Goal: Check status

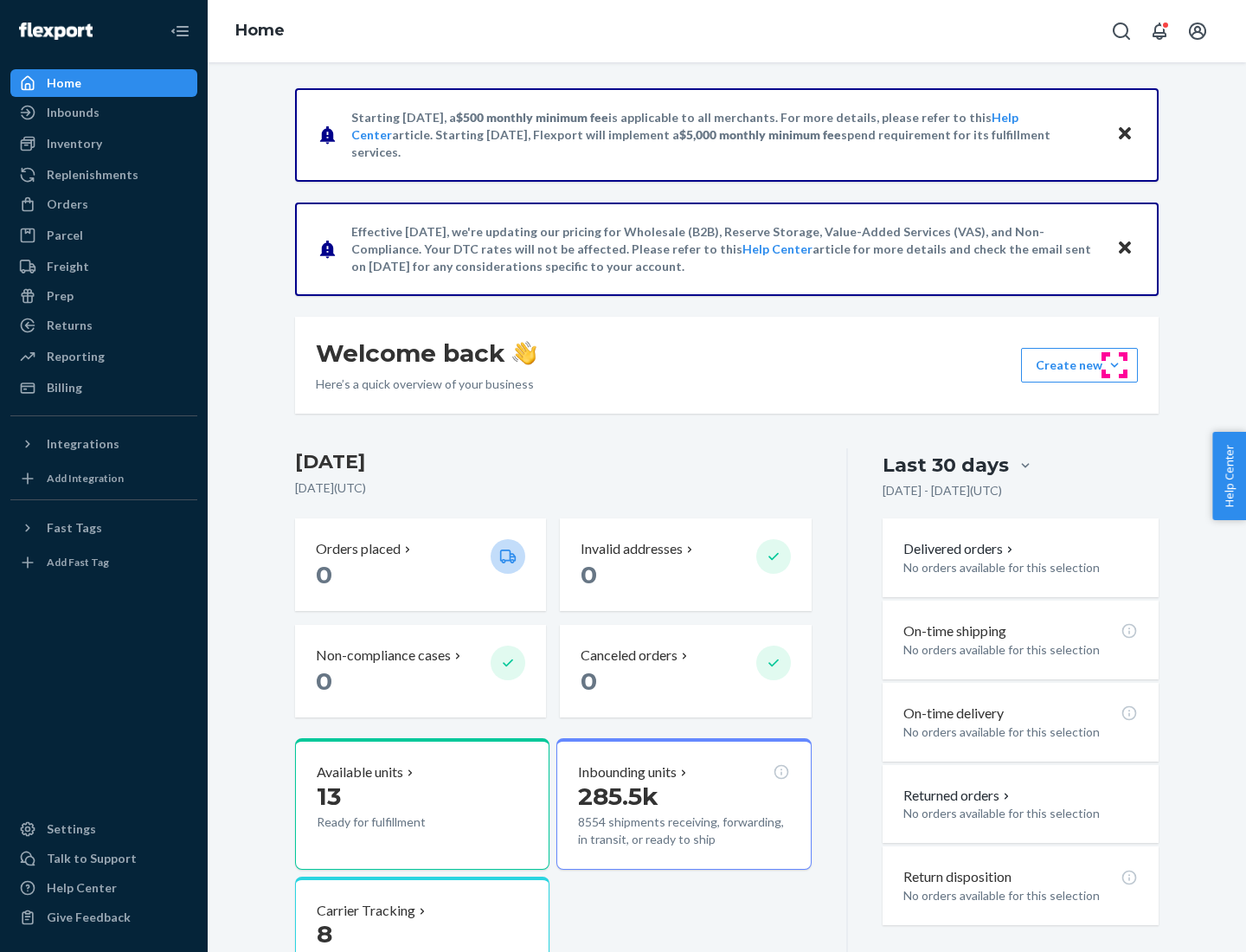
click at [1115, 365] on button "Create new Create new inbound Create new order Create new product" at bounding box center [1079, 364] width 117 height 35
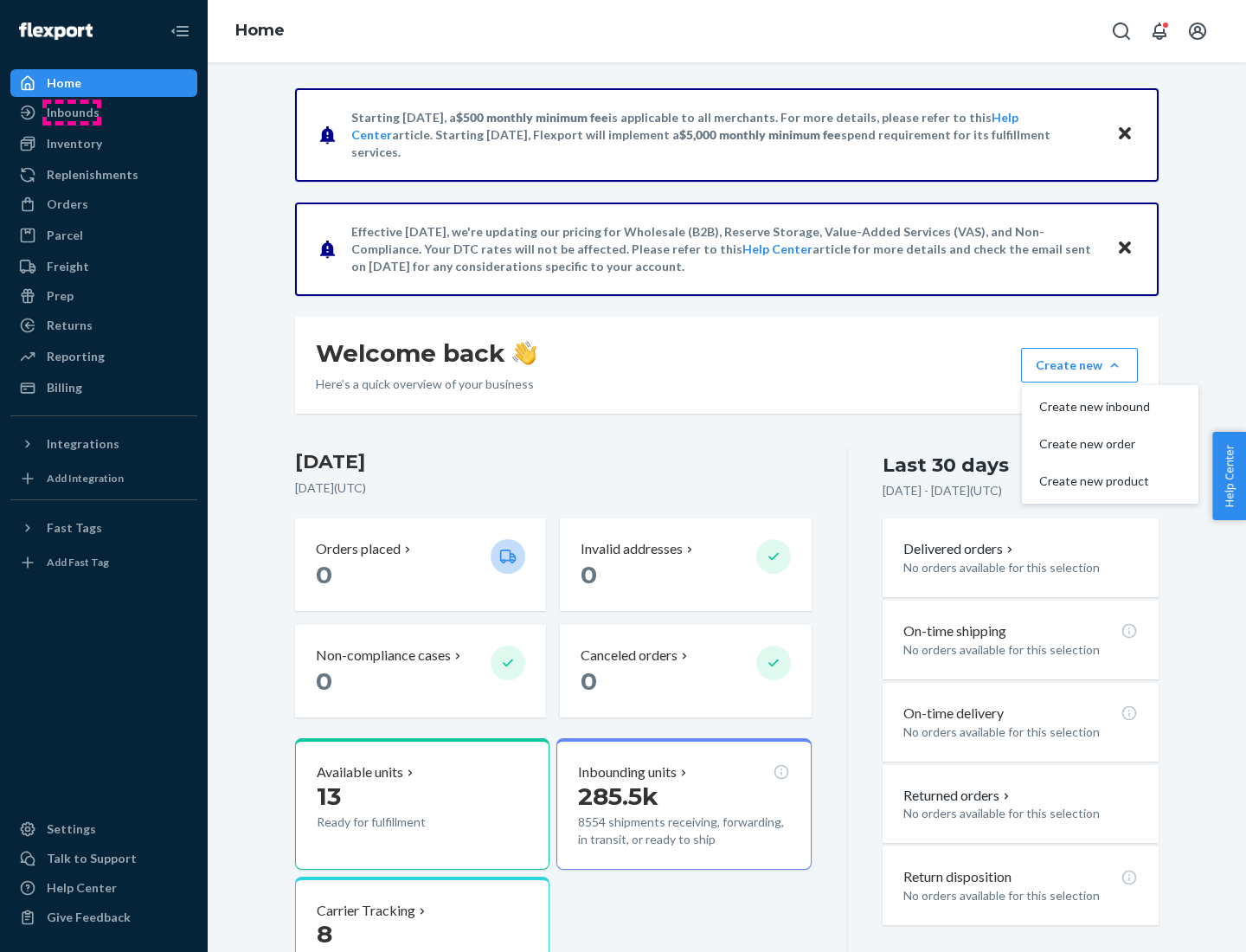
click at [72, 112] on div "Inbounds" at bounding box center [73, 112] width 53 height 17
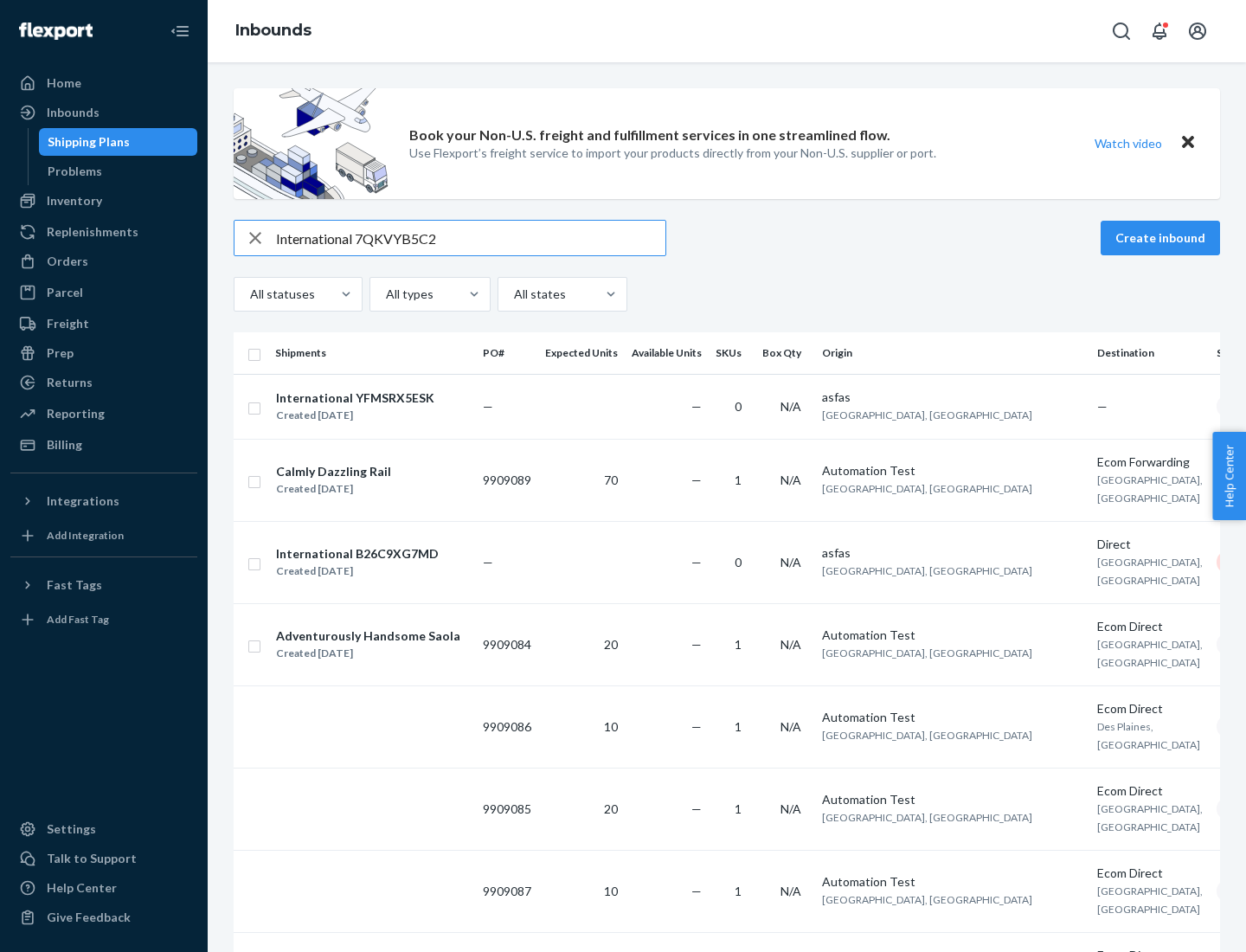
type input "International 7QKVYB5C29"
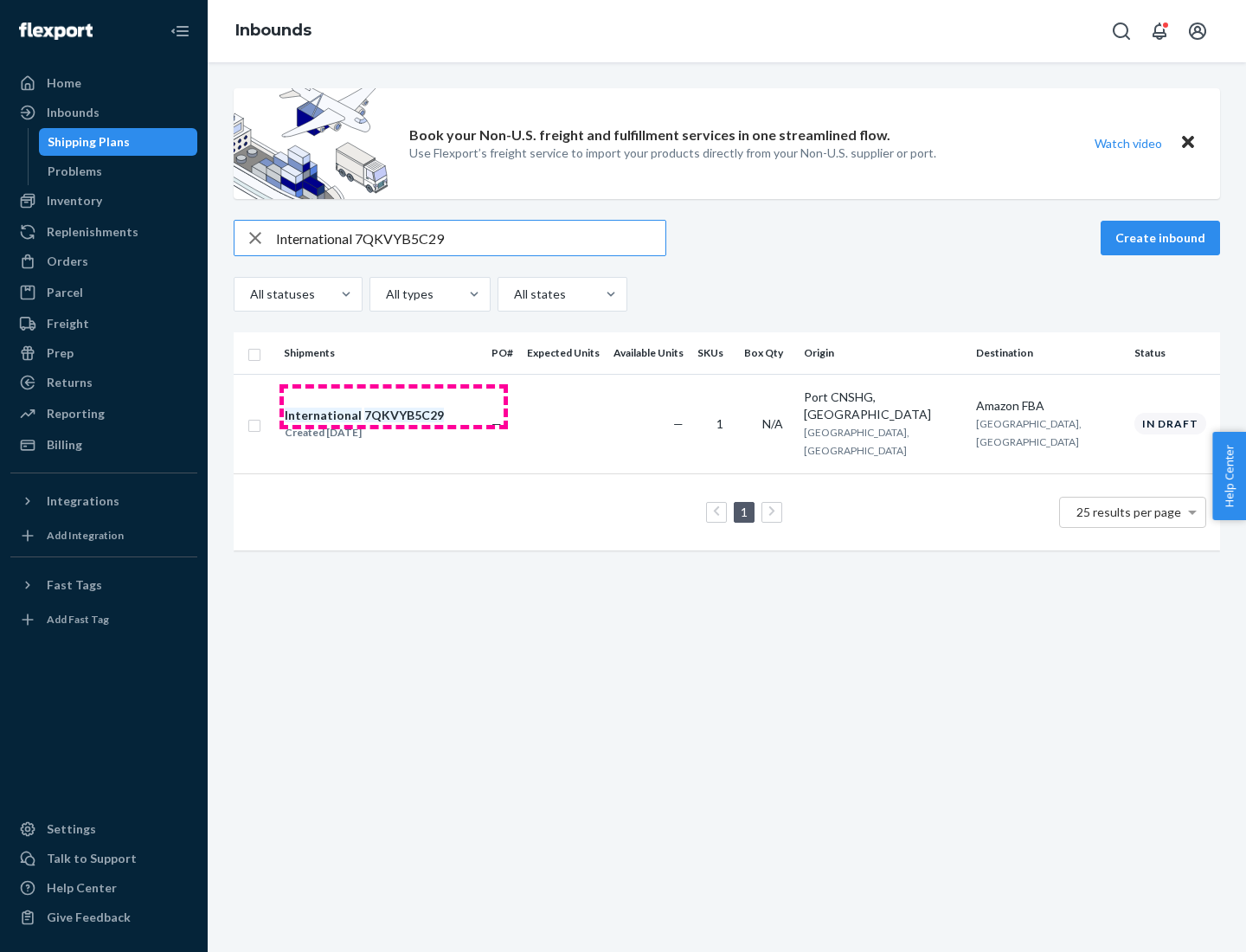
click at [394, 424] on div "Created [DATE]" at bounding box center [364, 432] width 159 height 17
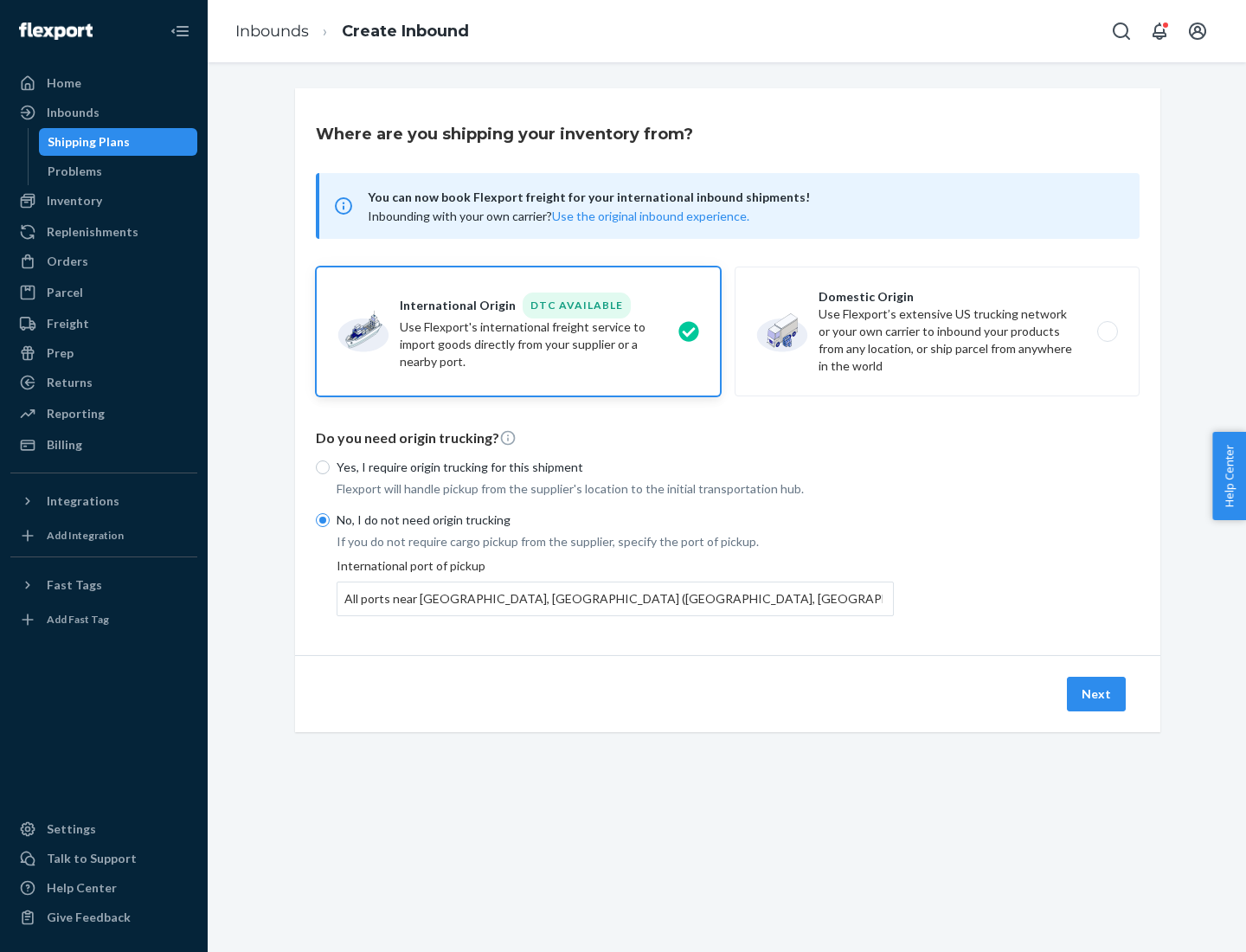
click at [1097, 693] on button "Next" at bounding box center [1096, 694] width 58 height 35
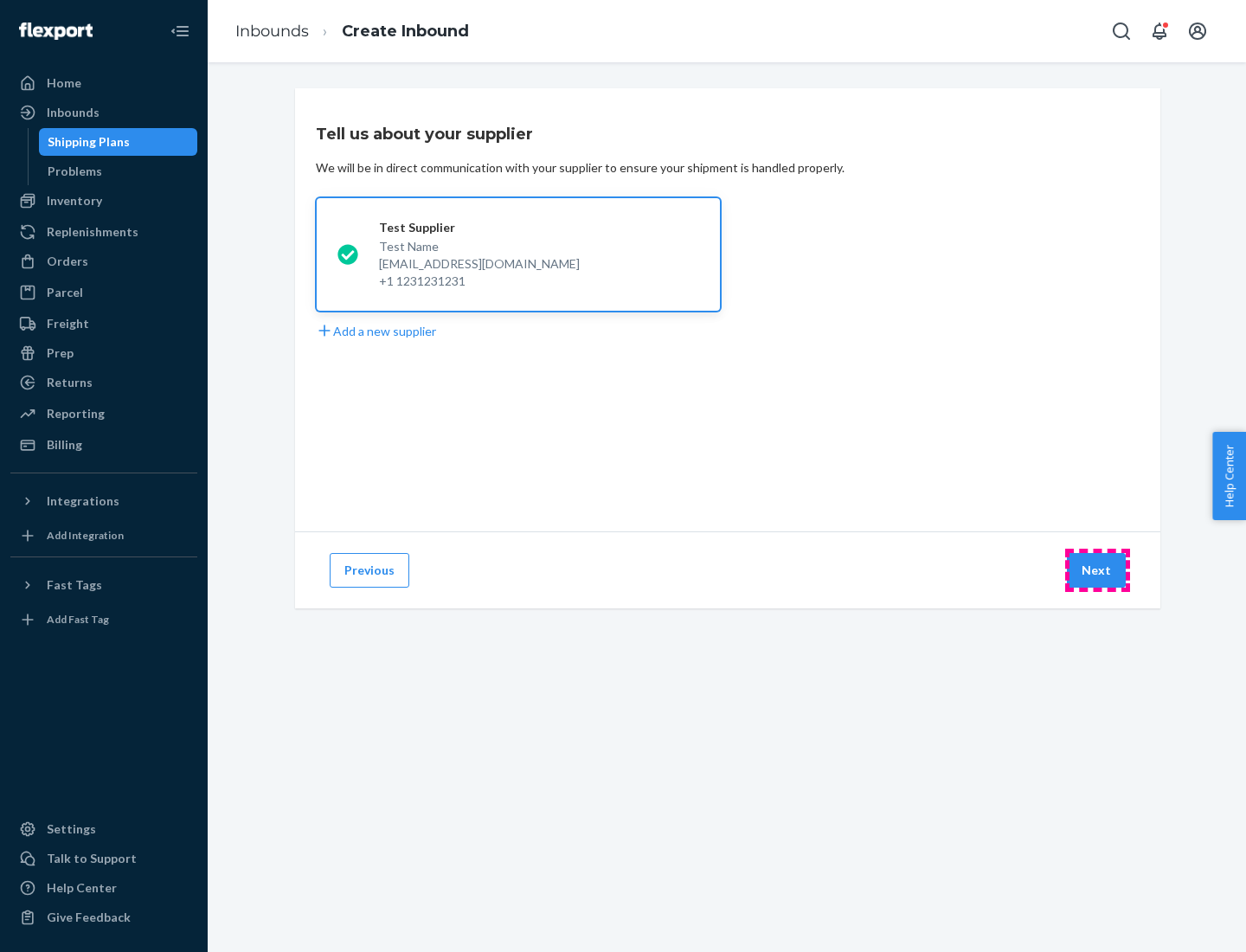
click at [1097, 571] on button "Next" at bounding box center [1096, 570] width 58 height 35
